Goal: Information Seeking & Learning: Stay updated

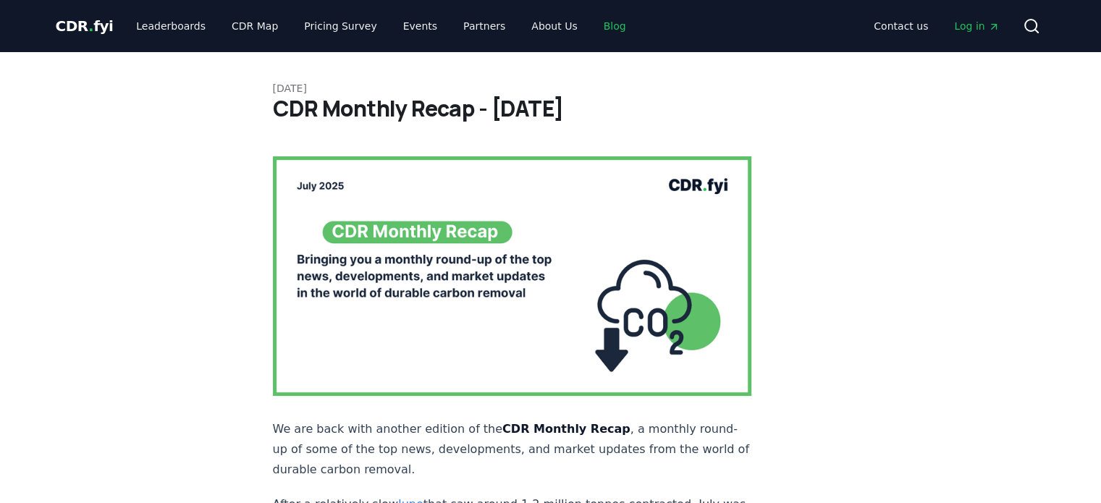
click at [593, 17] on link "Blog" at bounding box center [615, 26] width 46 height 26
click at [592, 26] on link "Blog" at bounding box center [615, 26] width 46 height 26
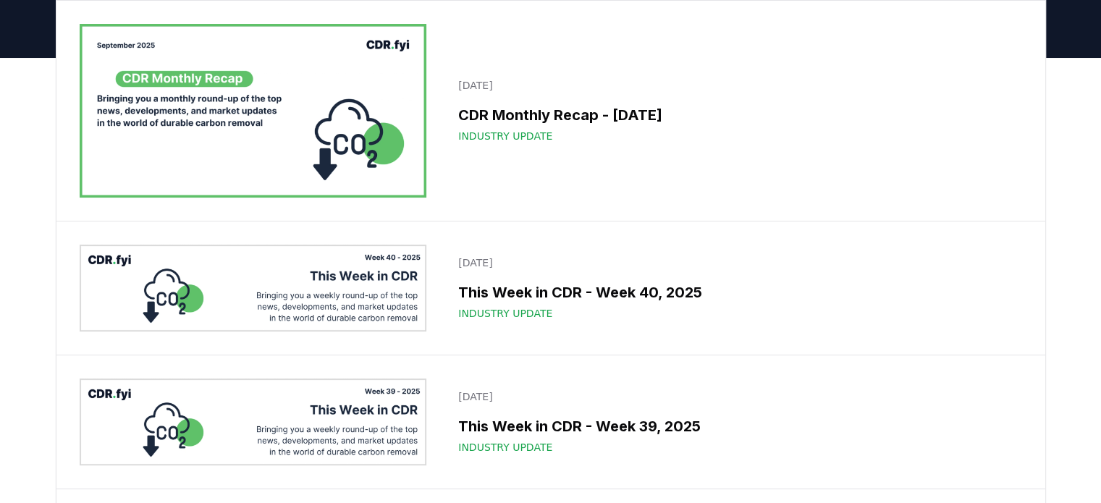
scroll to position [145, 0]
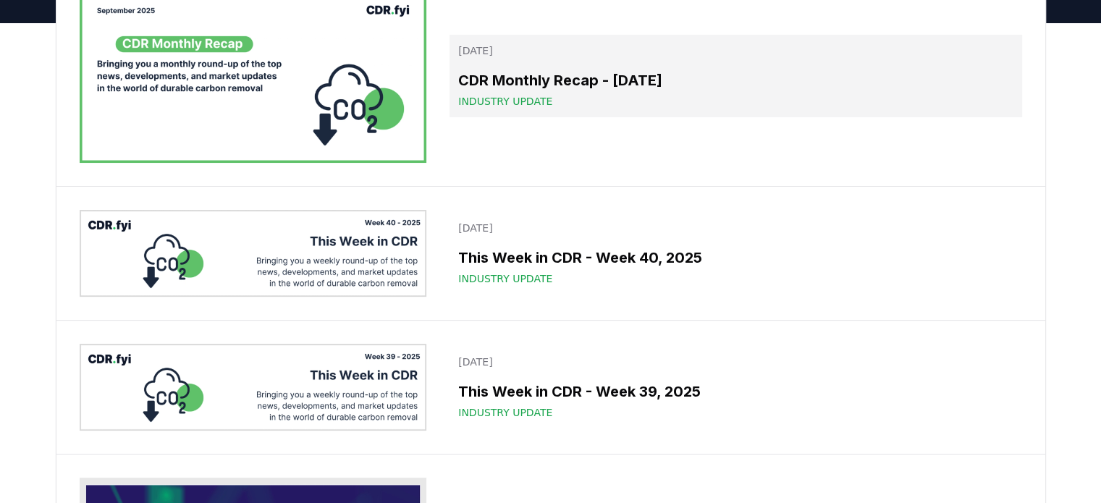
click at [499, 101] on span "Industry Update" at bounding box center [505, 101] width 94 height 14
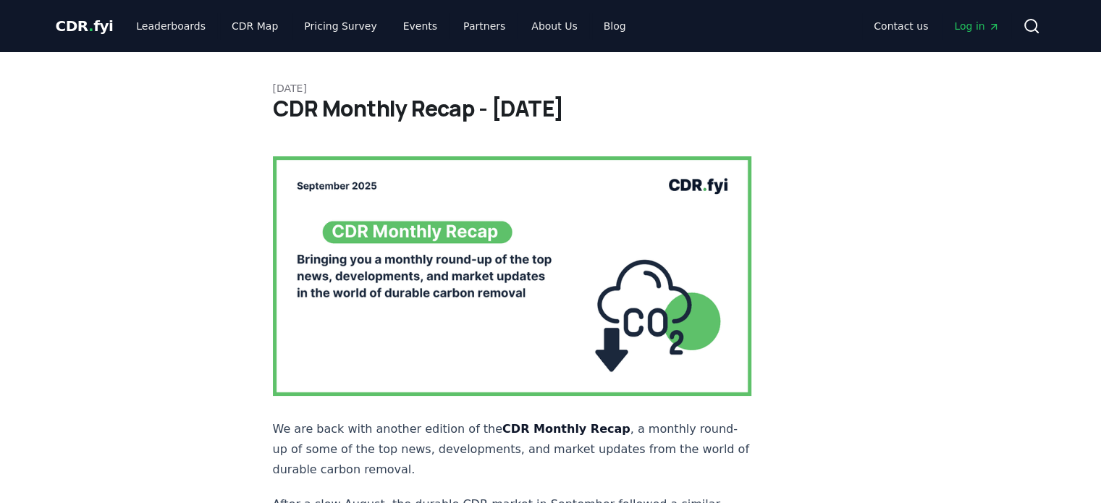
drag, startPoint x: 172, startPoint y: 356, endPoint x: 170, endPoint y: 347, distance: 9.7
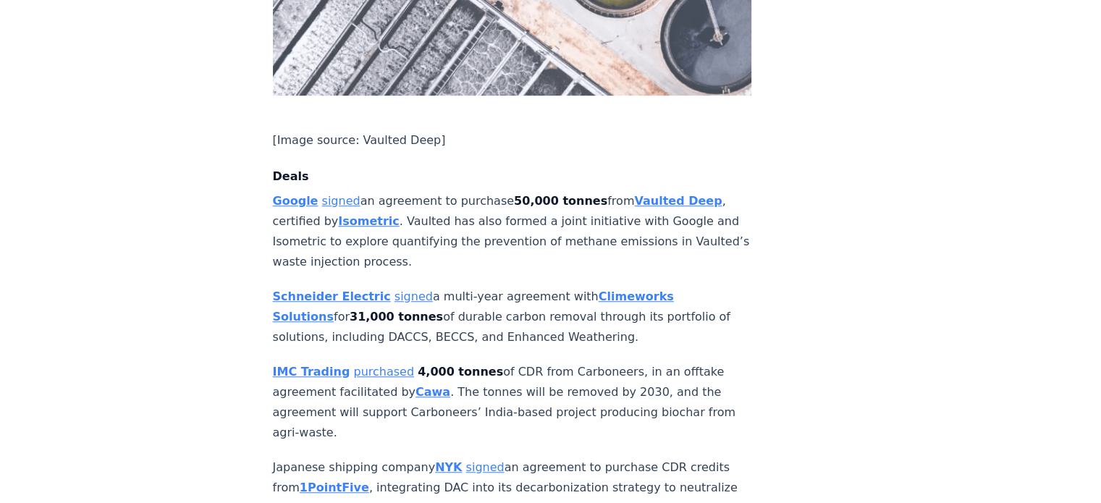
click at [488, 200] on p "Google signed an agreement to purchase 50,000 tonnes from Vaulted Deep , certif…" at bounding box center [512, 231] width 479 height 81
